Goal: Task Accomplishment & Management: Use online tool/utility

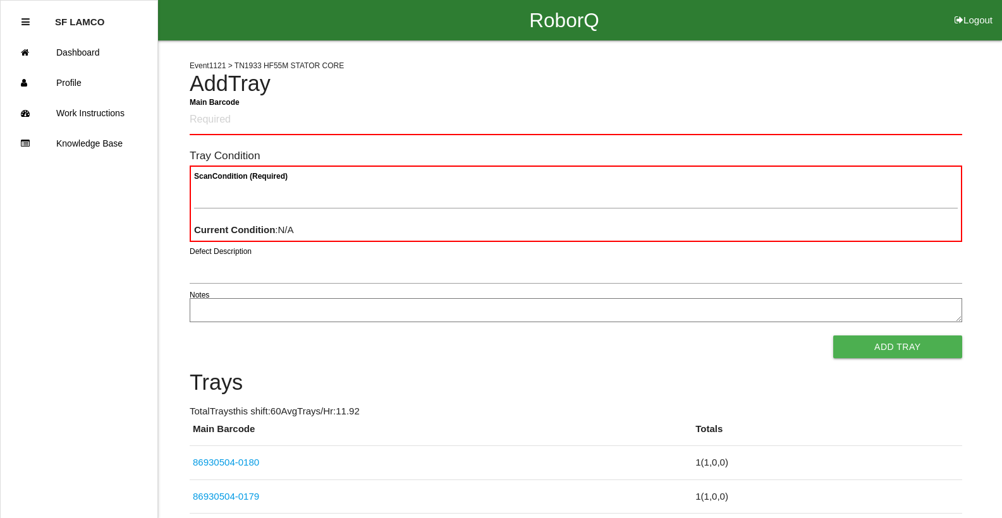
click at [805, 488] on td "1 ( 1 , 0 , 0 )" at bounding box center [826, 497] width 269 height 34
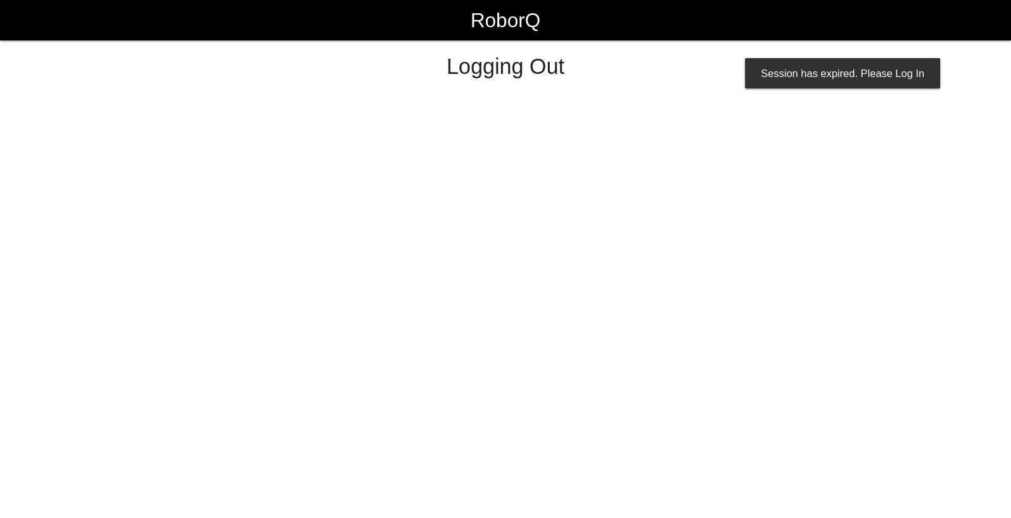
select select "Worker"
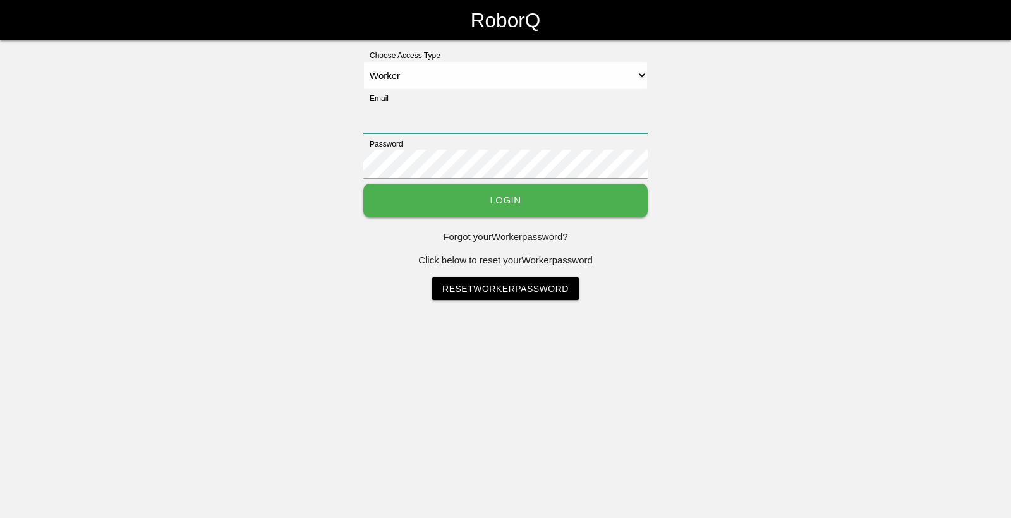
drag, startPoint x: 597, startPoint y: 109, endPoint x: 600, endPoint y: 117, distance: 8.0
click at [599, 116] on input "Email" at bounding box center [505, 118] width 284 height 29
type input "[EMAIL_ADDRESS][DOMAIN_NAME]"
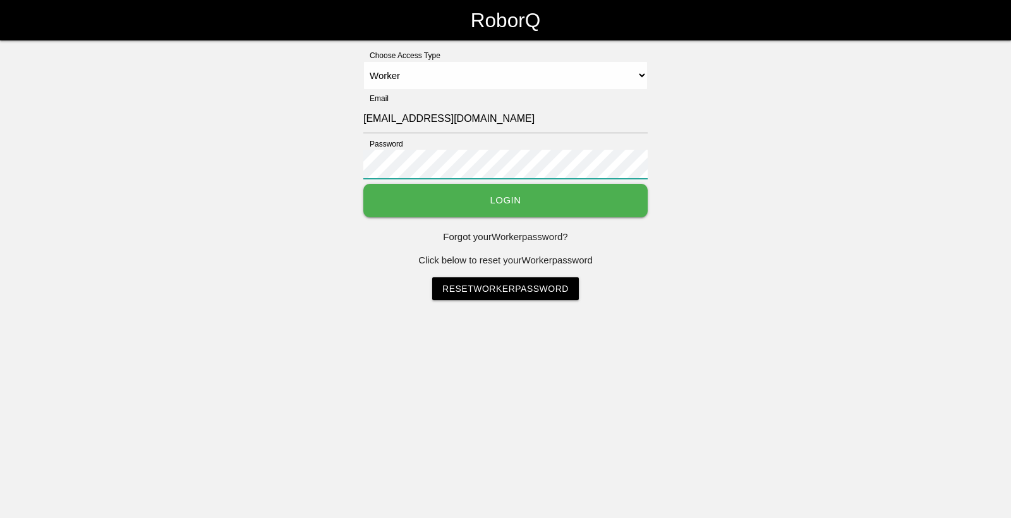
click at [363, 184] on button "Login" at bounding box center [505, 200] width 284 height 33
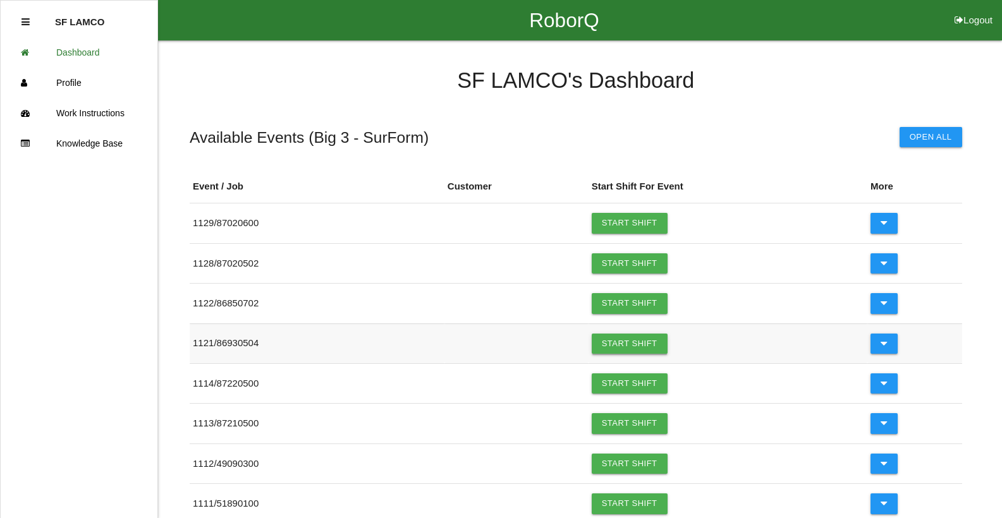
click at [606, 344] on link "Start Shift" at bounding box center [630, 344] width 76 height 20
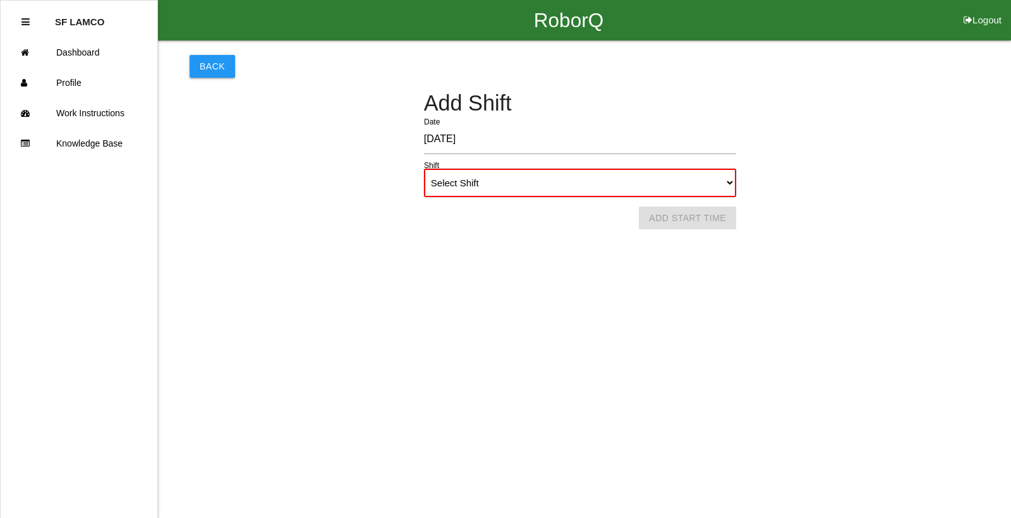
click at [726, 184] on select "Select Shift 1st Shift 2nd Shift 3rd Shift 4th Shift" at bounding box center [580, 183] width 312 height 28
select select "1"
click at [424, 169] on select "Select Shift 1st Shift 2nd Shift 3rd Shift 4th Shift" at bounding box center [580, 183] width 312 height 28
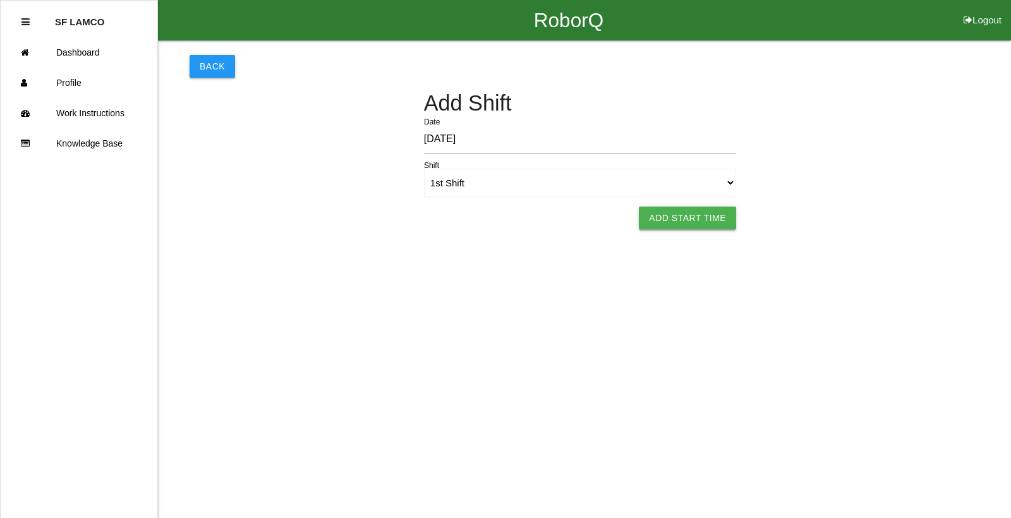
click at [720, 214] on button "Add Start Time" at bounding box center [687, 218] width 97 height 23
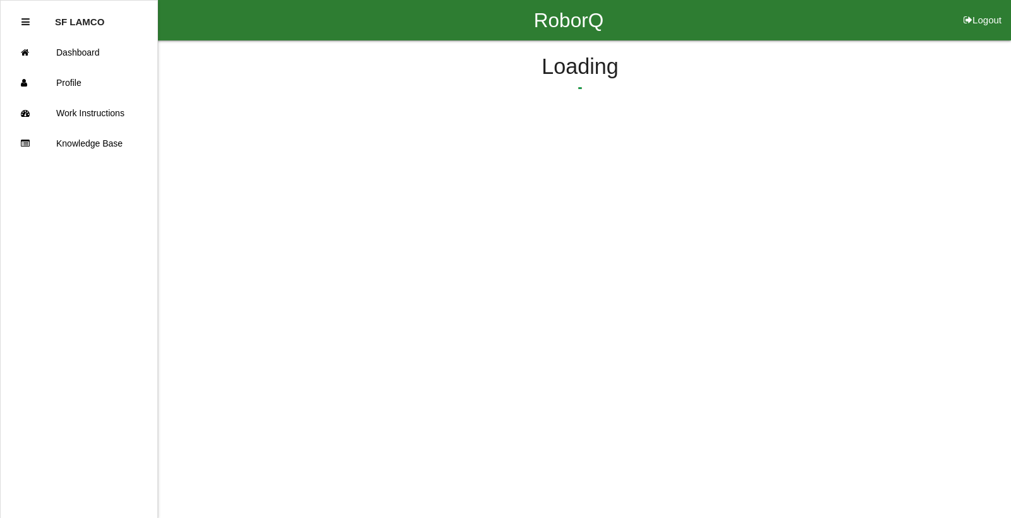
select select "6"
select select "20"
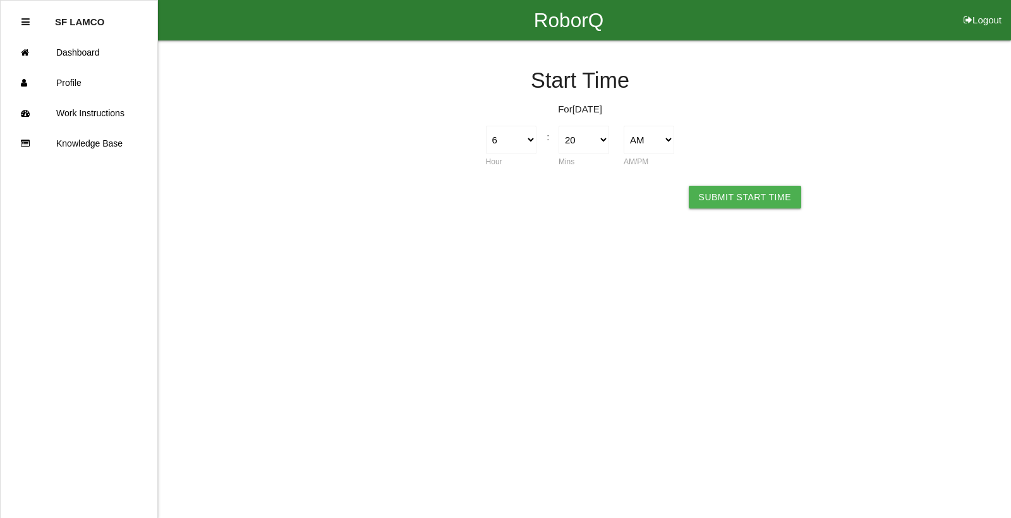
click at [705, 203] on button "Submit Start Time" at bounding box center [745, 197] width 112 height 23
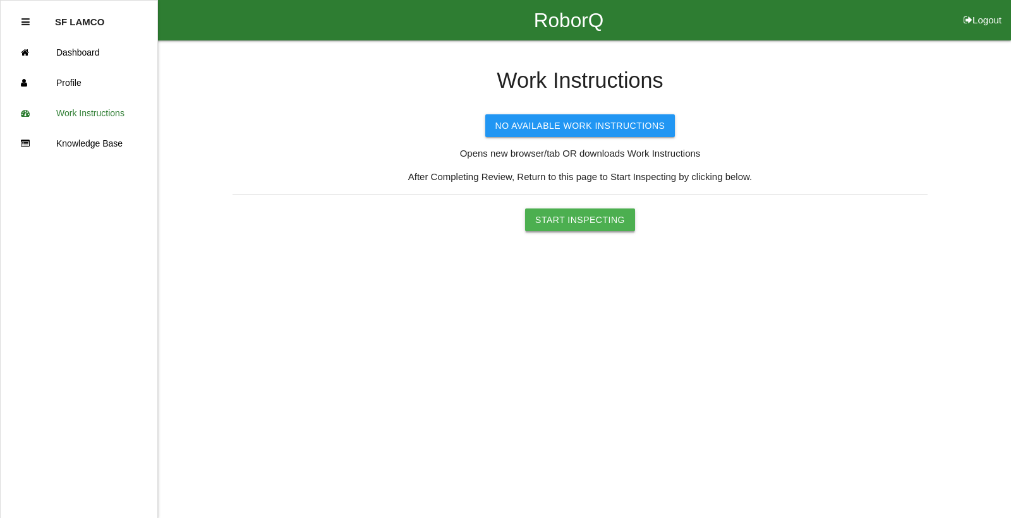
click at [590, 224] on button "Start Inspecting" at bounding box center [580, 220] width 110 height 23
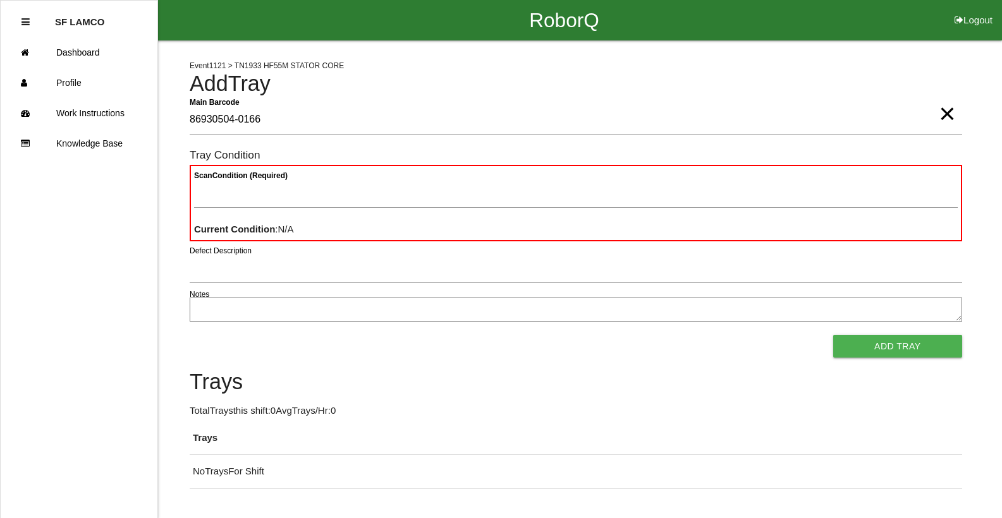
type Barcode "86930504-0166"
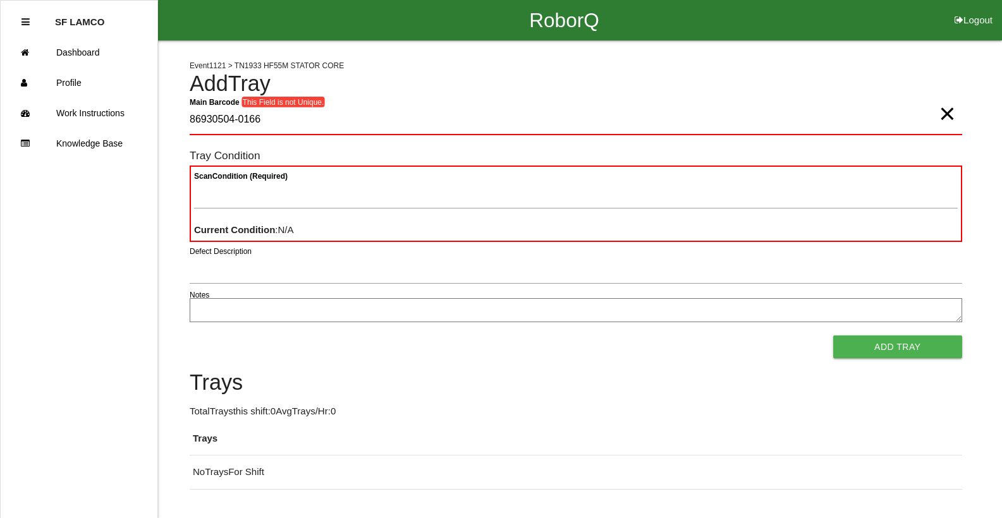
click at [943, 114] on span "×" at bounding box center [947, 100] width 16 height 25
